Goal: Information Seeking & Learning: Learn about a topic

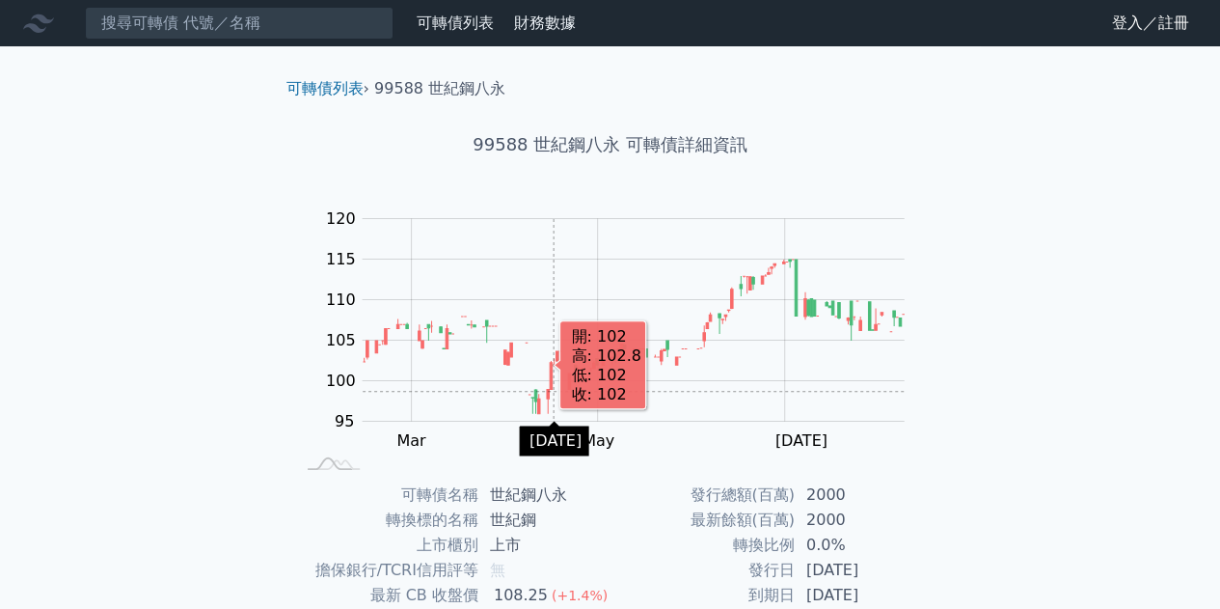
scroll to position [284, 0]
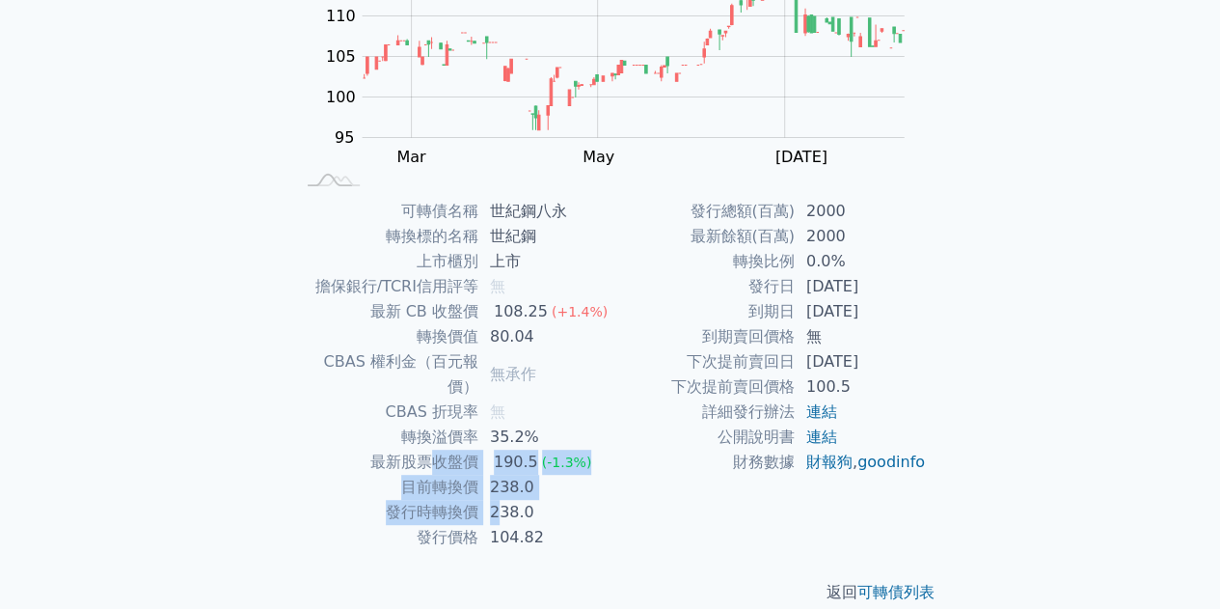
drag, startPoint x: 463, startPoint y: 429, endPoint x: 496, endPoint y: 499, distance: 76.8
click at [496, 499] on tbody "可轉債名稱 世紀鋼八永 轉換標的名稱 世紀鋼 上市櫃別 上市 擔保銀行/TCRI信用評等 無 最新 CB 收盤價 108.25 (+1.4%) 轉換價值 80…" at bounding box center [452, 374] width 316 height 351
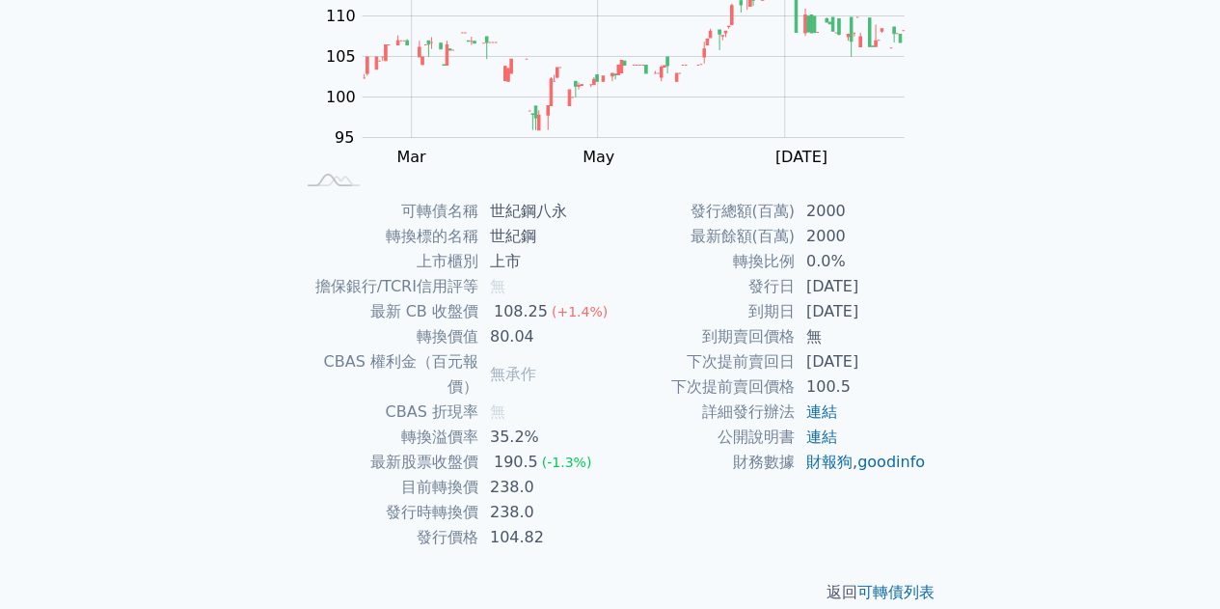
click at [490, 525] on td "104.82" at bounding box center [544, 537] width 132 height 25
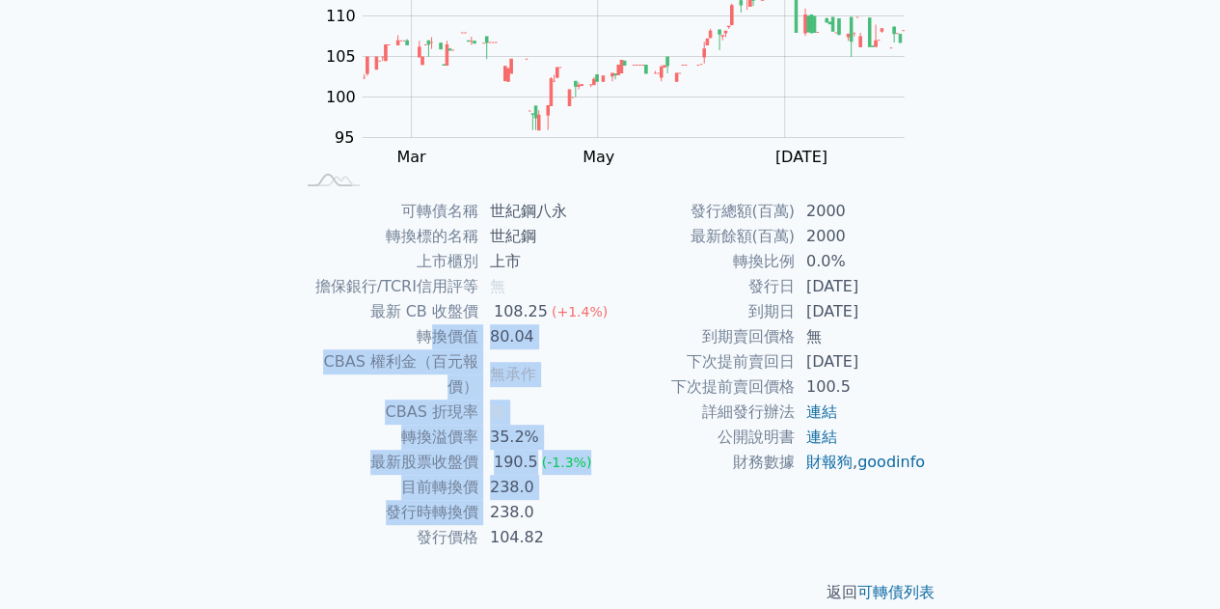
drag, startPoint x: 425, startPoint y: 340, endPoint x: 491, endPoint y: 489, distance: 162.4
click at [491, 489] on tbody "可轉債名稱 世紀鋼八永 轉換標的名稱 世紀鋼 上市櫃別 上市 擔保銀行/TCRI信用評等 無 最新 CB 收盤價 108.25 (+1.4%) 轉換價值 80…" at bounding box center [452, 374] width 316 height 351
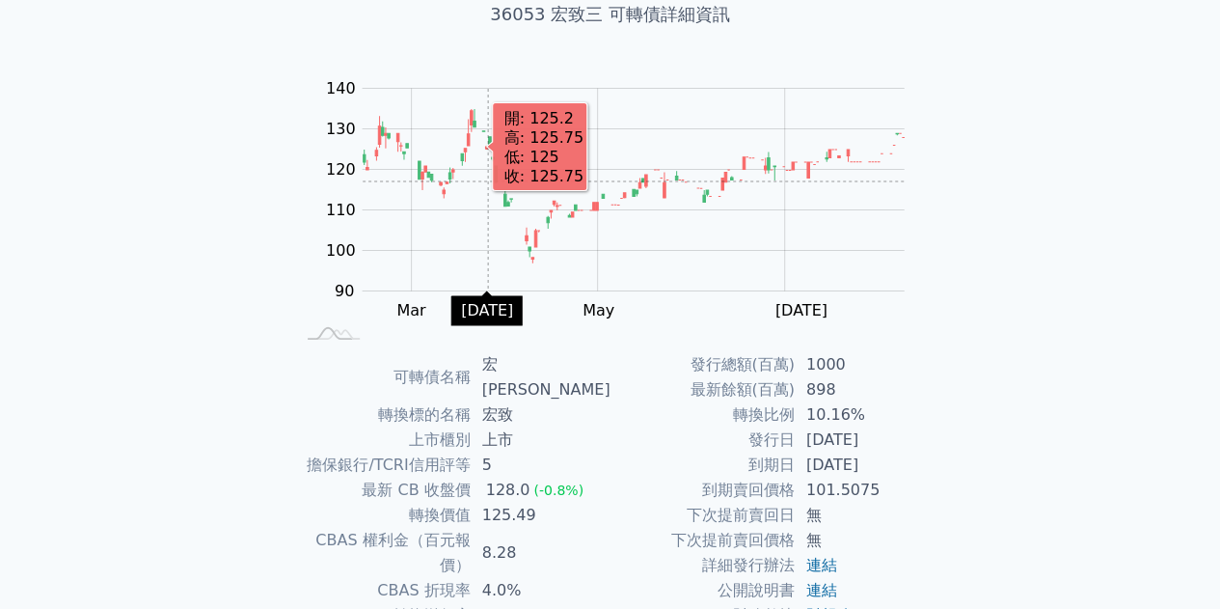
scroll to position [284, 0]
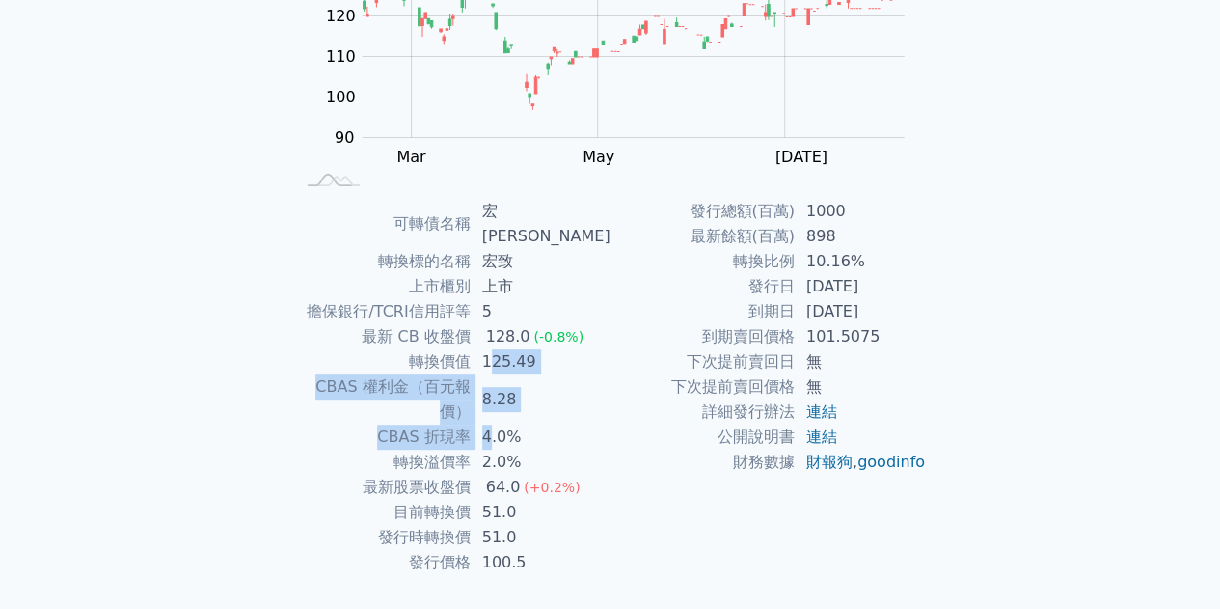
drag, startPoint x: 494, startPoint y: 340, endPoint x: 500, endPoint y: 382, distance: 41.9
click at [500, 381] on tbody "可轉債名稱 宏致三 轉換標的名稱 宏致 上市櫃別 上市 擔保銀行/TCRI信用評等 5 最新 CB 收盤價 128.0 (-0.8%) 轉換價值 125.49…" at bounding box center [452, 387] width 316 height 376
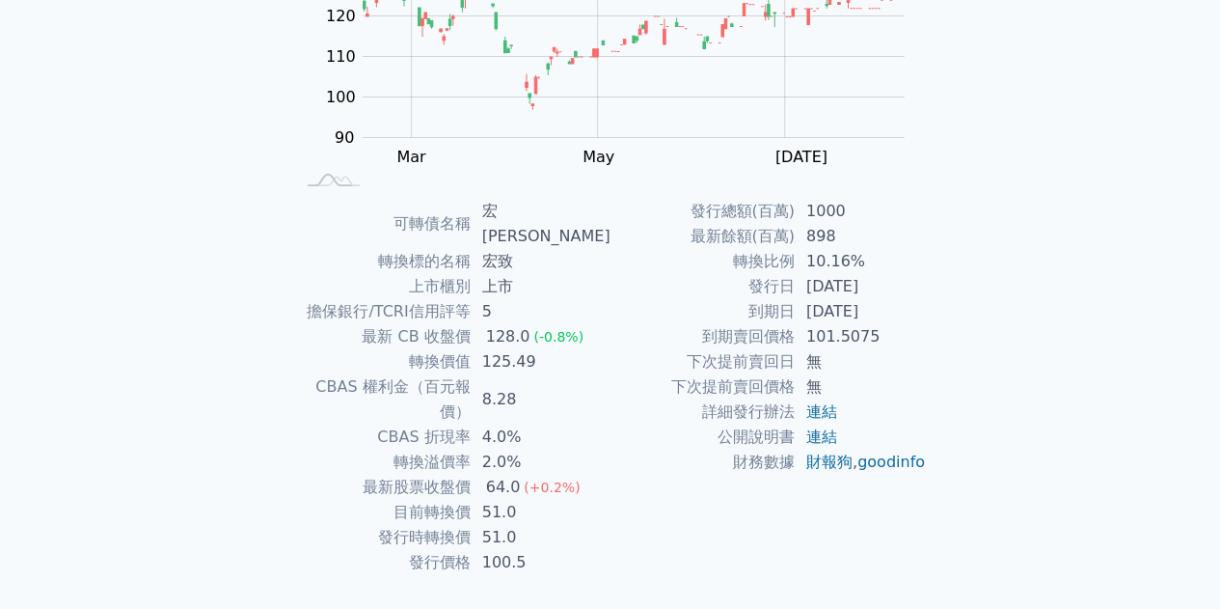
click at [503, 449] on td "2.0%" at bounding box center [541, 461] width 140 height 25
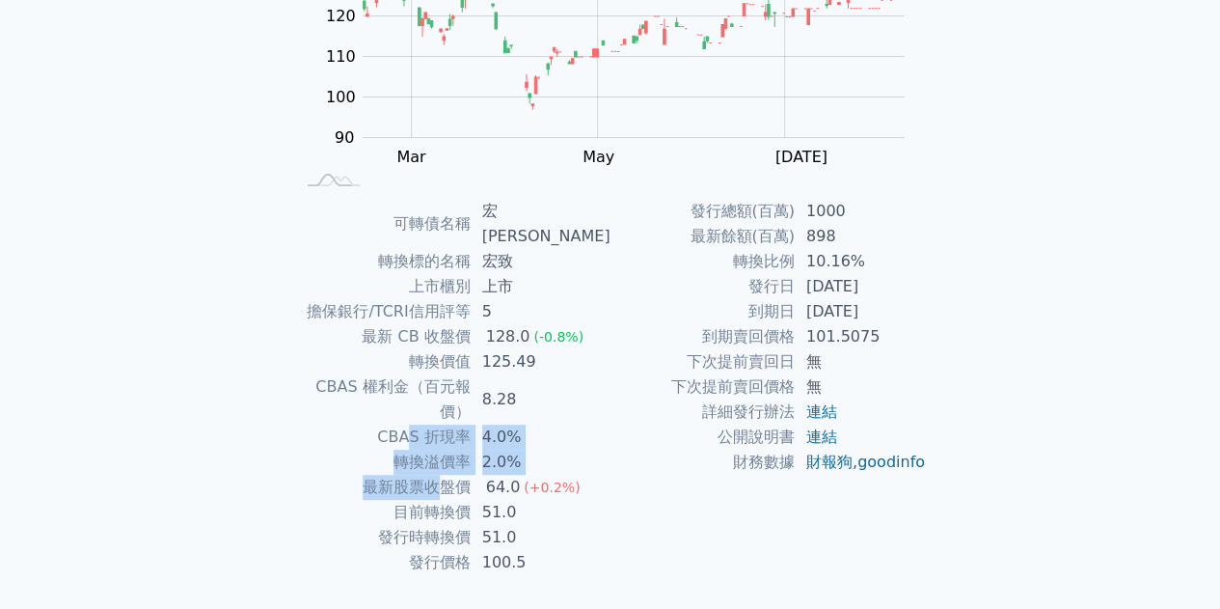
drag, startPoint x: 422, startPoint y: 377, endPoint x: 493, endPoint y: 491, distance: 133.8
click at [469, 469] on tbody "可轉債名稱 宏致三 轉換標的名稱 宏致 上市櫃別 上市 擔保銀行/TCRI信用評等 5 最新 CB 收盤價 128.0 (-0.8%) 轉換價值 125.49…" at bounding box center [452, 387] width 316 height 376
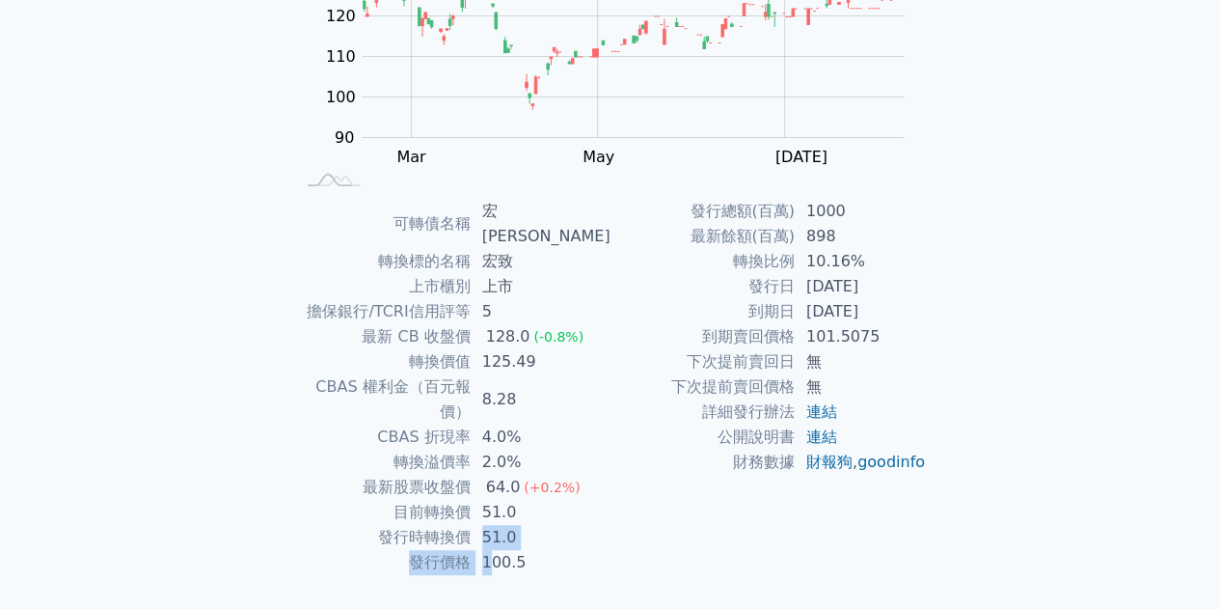
click at [495, 503] on tbody "可轉債名稱 宏致三 轉換標的名稱 宏致 上市櫃別 上市 擔保銀行/TCRI信用評等 5 最新 CB 收盤價 128.0 (-0.8%) 轉換價值 125.49…" at bounding box center [452, 387] width 316 height 376
click at [437, 324] on td "最新 CB 收盤價" at bounding box center [382, 336] width 177 height 25
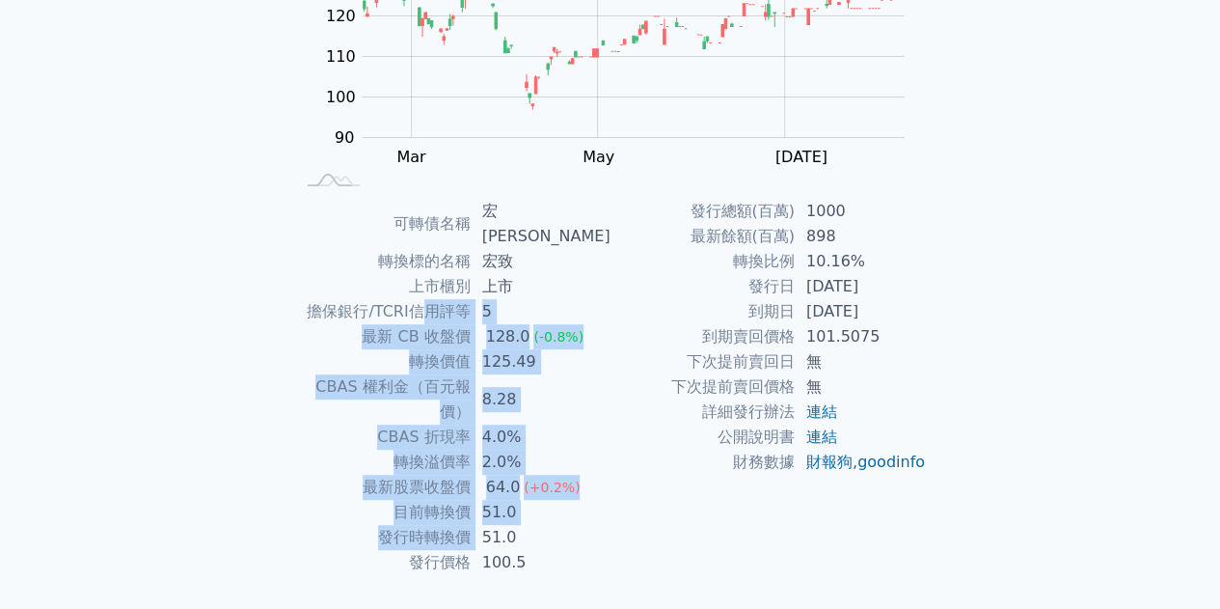
drag, startPoint x: 432, startPoint y: 303, endPoint x: 500, endPoint y: 506, distance: 214.4
click at [498, 501] on tbody "可轉債名稱 宏致三 轉換標的名稱 宏致 上市櫃別 上市 擔保銀行/TCRI信用評等 5 最新 CB 收盤價 128.0 (-0.8%) 轉換價值 125.49…" at bounding box center [452, 387] width 316 height 376
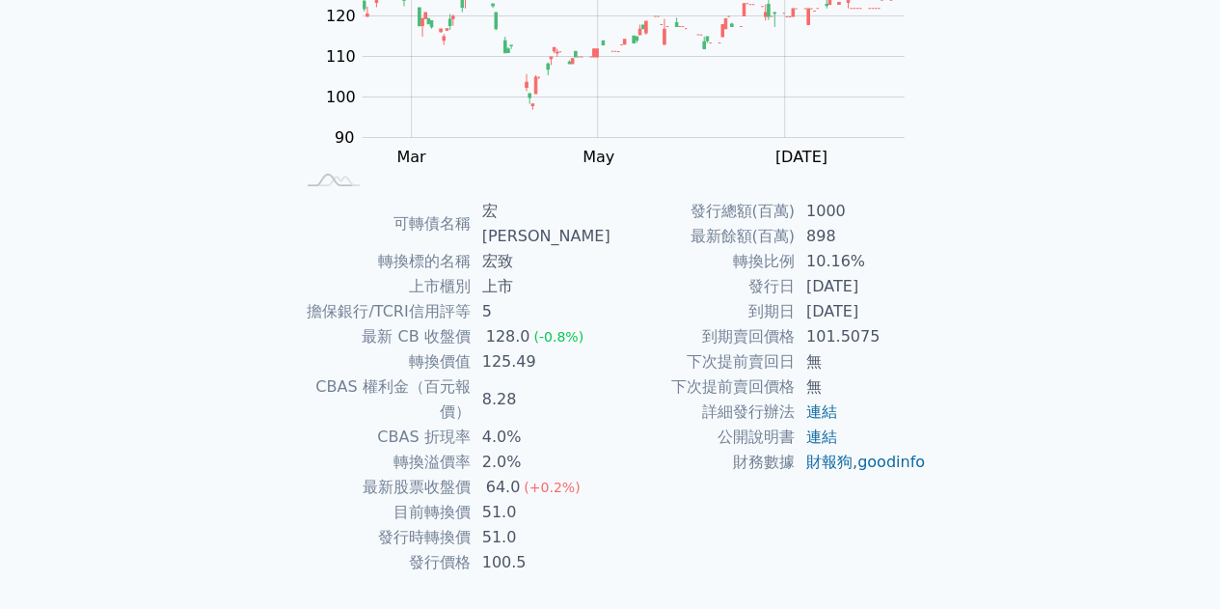
click at [506, 550] on td "100.5" at bounding box center [541, 562] width 140 height 25
